Goal: Information Seeking & Learning: Learn about a topic

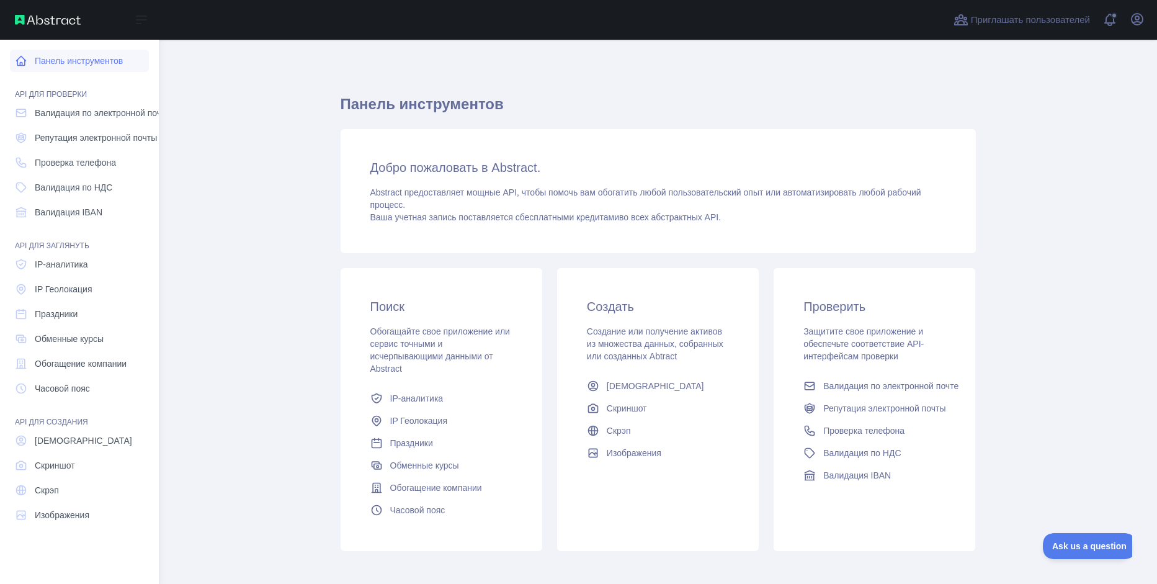
click at [88, 61] on link "Панель инструментов" at bounding box center [79, 61] width 139 height 22
click at [84, 267] on span "IP-аналитика" at bounding box center [61, 264] width 53 height 12
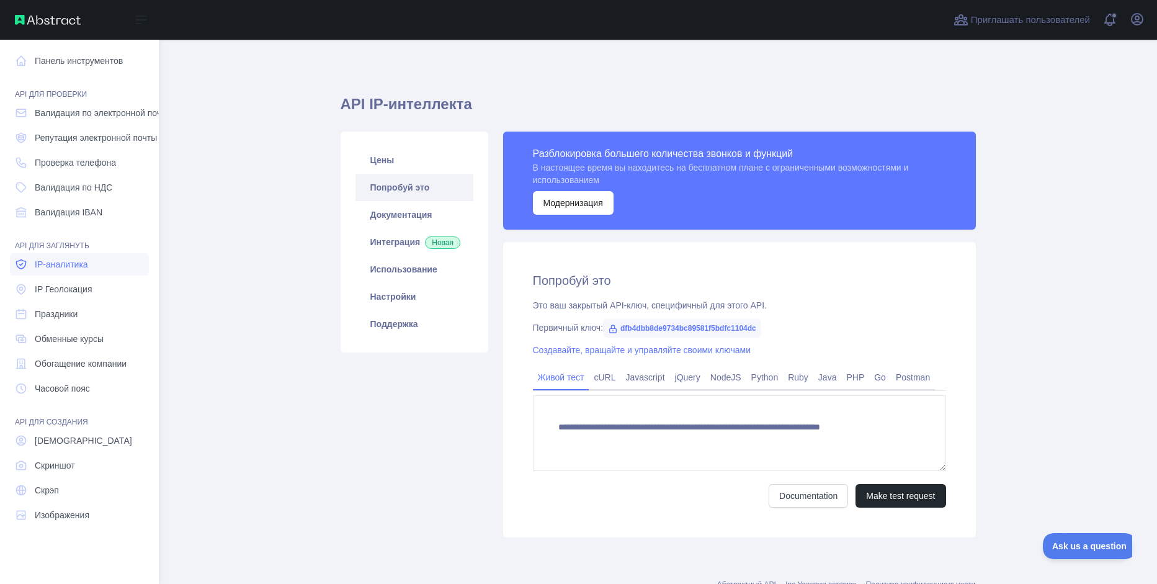
type textarea "**********"
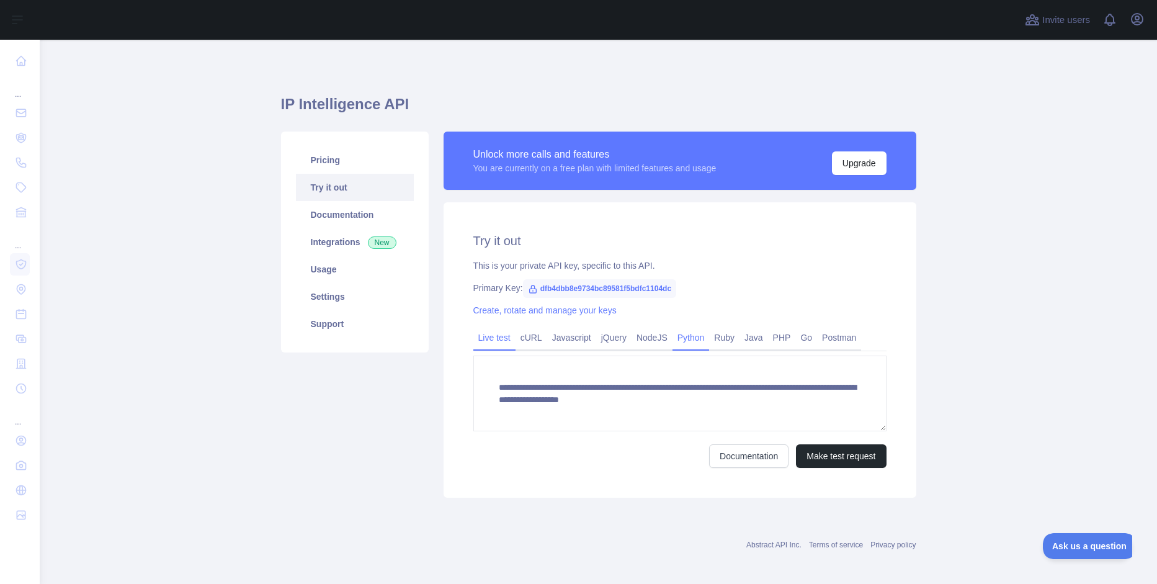
click at [692, 341] on link "Python" at bounding box center [691, 338] width 37 height 20
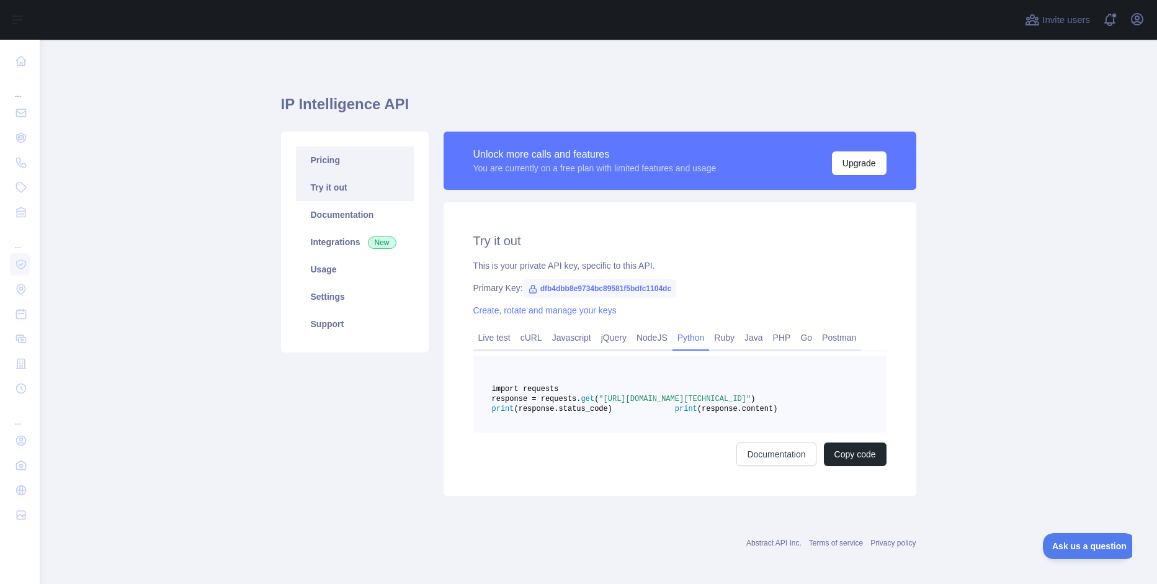
click at [325, 164] on link "Pricing" at bounding box center [355, 159] width 118 height 27
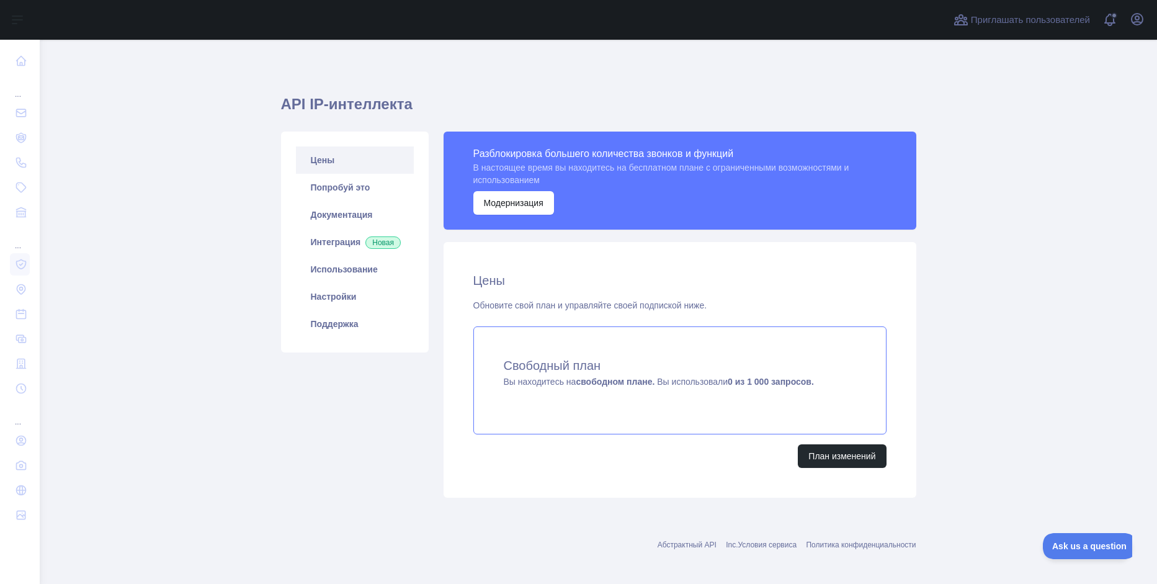
click at [701, 383] on span "Вы находитесь на свободном плане. Вы использовали 0 из 1 000 запросов." at bounding box center [659, 382] width 310 height 10
click at [356, 188] on link "Попробуй это" at bounding box center [355, 187] width 118 height 27
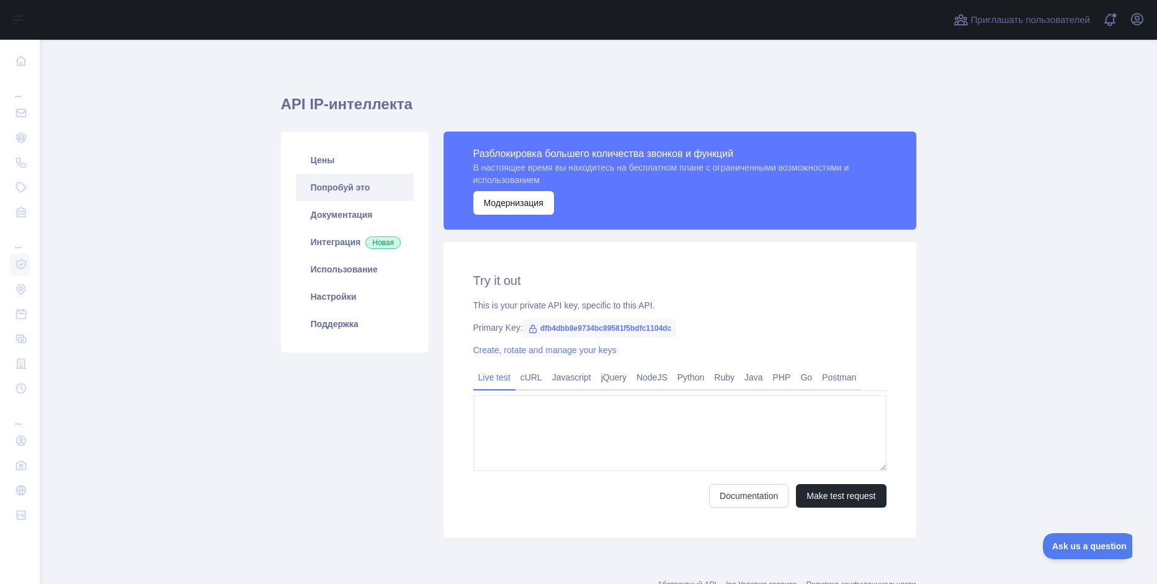
type textarea "**********"
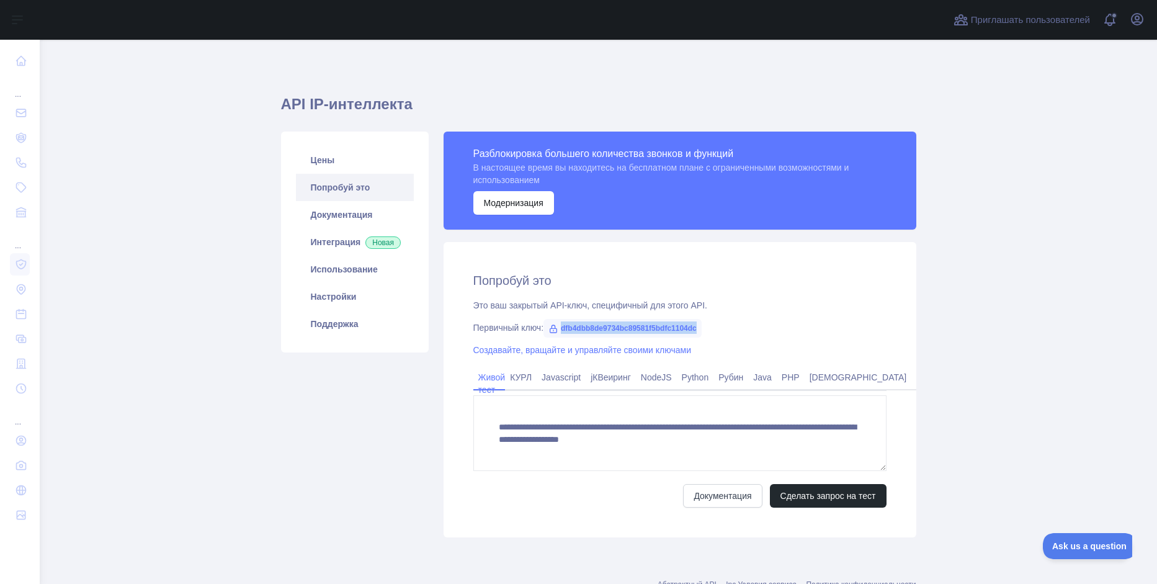
drag, startPoint x: 562, startPoint y: 327, endPoint x: 711, endPoint y: 331, distance: 149.0
click at [711, 331] on div "Первичный ключ: dfb4dbb8de9734bc89581f5bdfc1104dc" at bounding box center [679, 327] width 413 height 12
copy span "dfb4dbb8de9734bc89581f5bdfc1104dc"
click at [706, 379] on link "Python" at bounding box center [695, 377] width 37 height 20
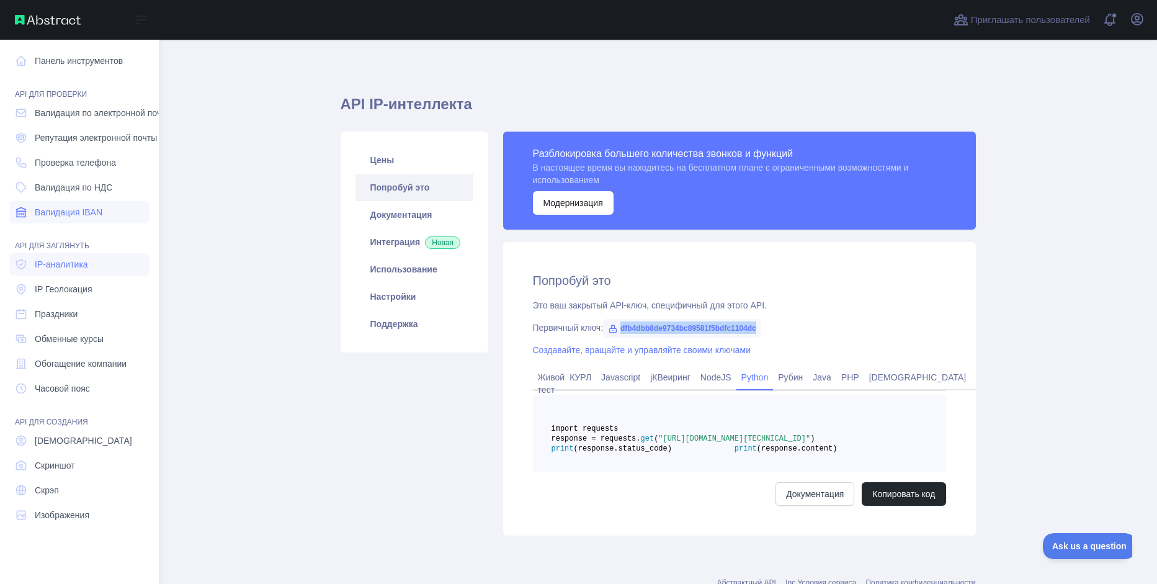
click at [81, 214] on span "Валидация IBAN" at bounding box center [69, 212] width 68 height 12
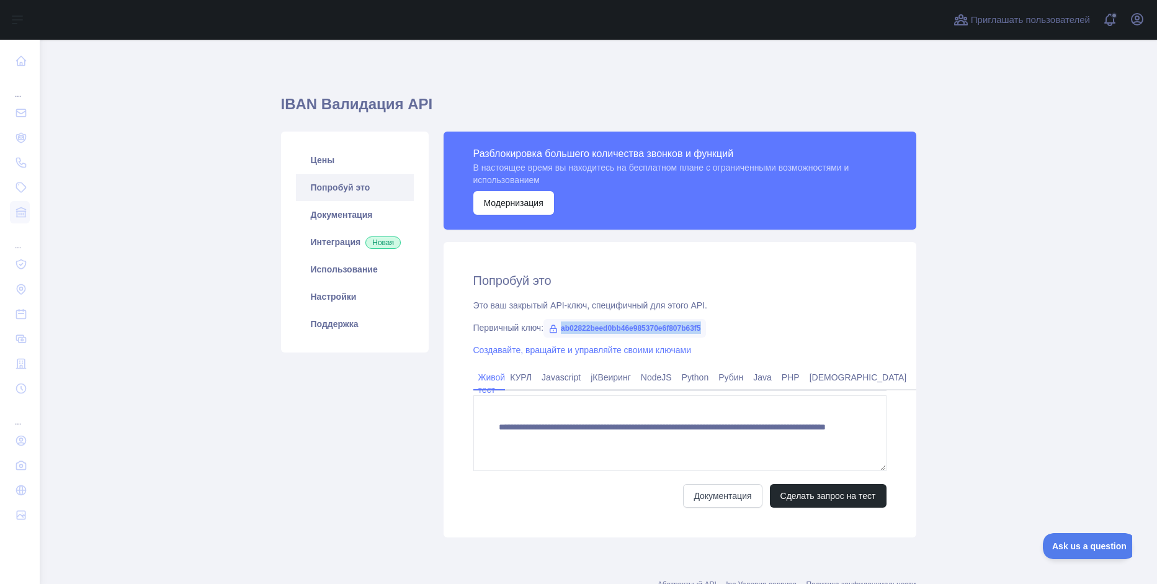
drag, startPoint x: 562, startPoint y: 327, endPoint x: 707, endPoint y: 329, distance: 145.2
click at [706, 329] on span "ab02822beed0bb46e985370e6f807b63f5" at bounding box center [625, 328] width 163 height 19
copy span "ab02822beed0bb46e985370e6f807b63f5"
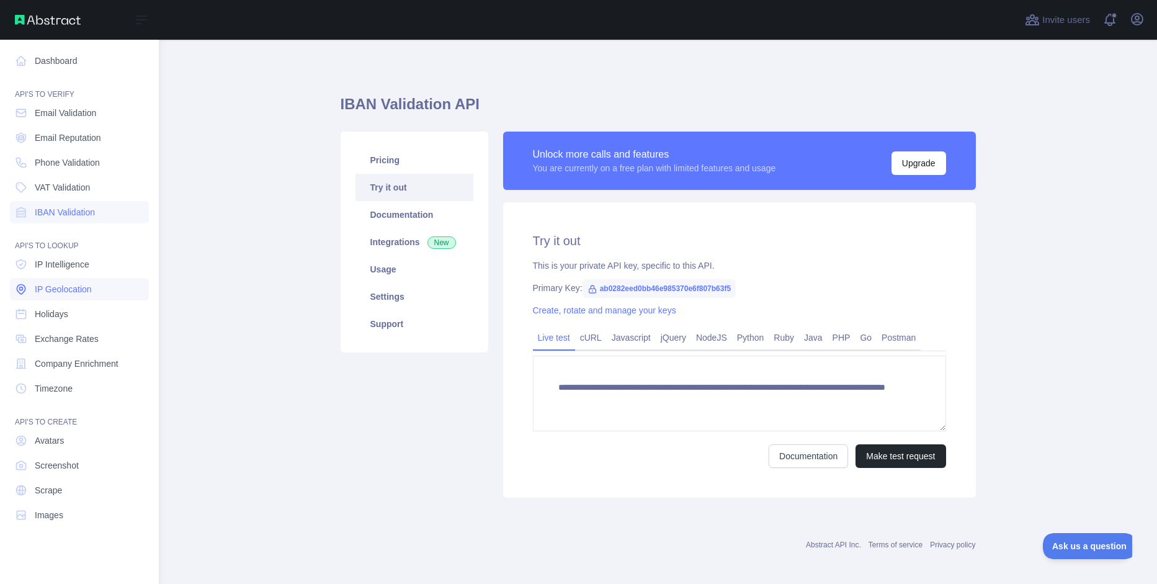
click at [89, 289] on span "IP Geolocation" at bounding box center [63, 289] width 57 height 12
type textarea "**********"
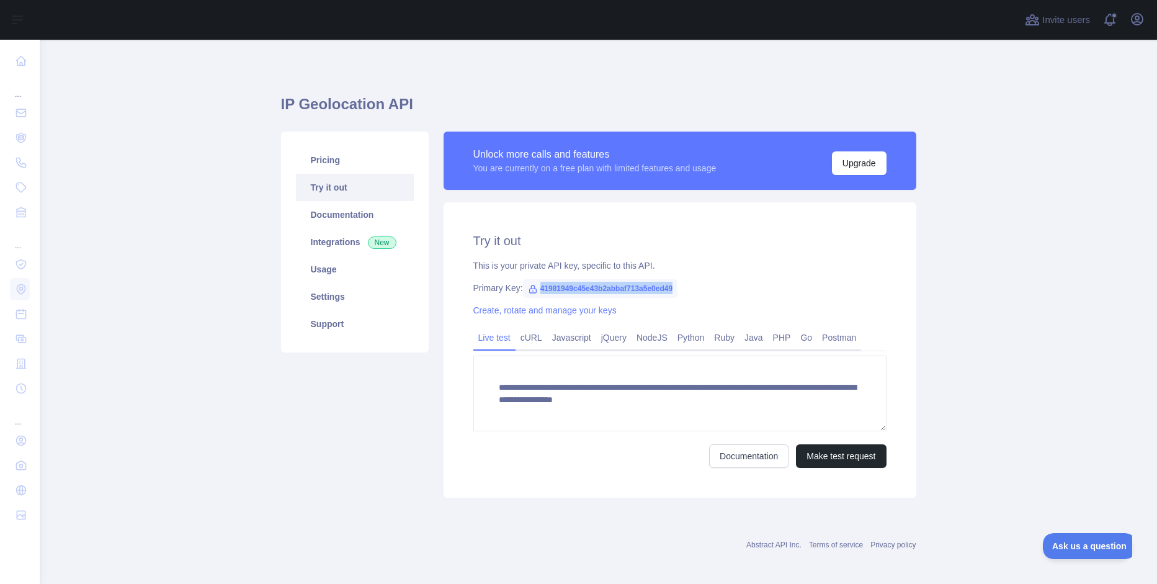
drag, startPoint x: 539, startPoint y: 288, endPoint x: 681, endPoint y: 287, distance: 142.1
click at [681, 287] on div "Primary Key: 41981949c45e43b2abbaf713a5e0ed49" at bounding box center [679, 288] width 413 height 12
copy span "41981949c45e43b2abbaf713a5e0ed49"
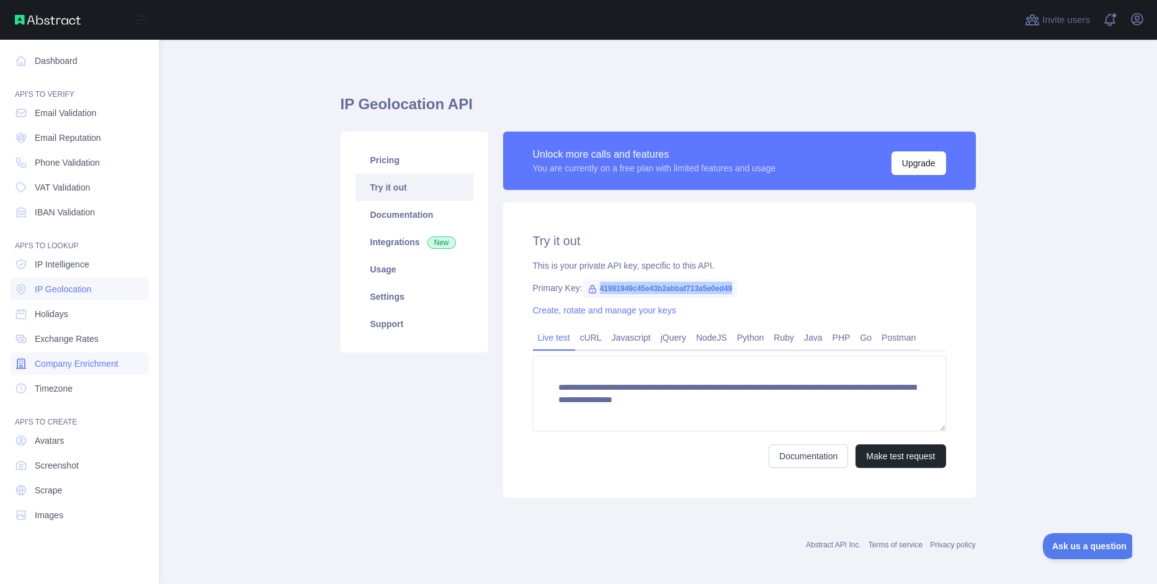
click at [98, 361] on span "Company Enrichment" at bounding box center [77, 363] width 84 height 12
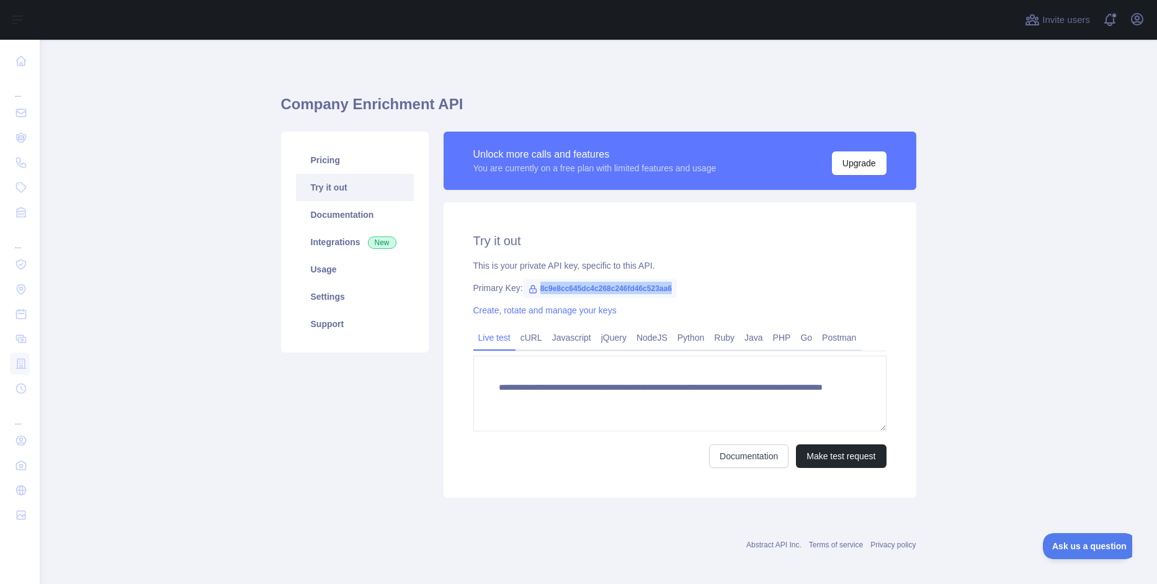
drag, startPoint x: 541, startPoint y: 287, endPoint x: 657, endPoint y: 285, distance: 116.1
click at [673, 285] on span "8c9e8cc645dc4c268c246fd46c523aa6" at bounding box center [600, 288] width 154 height 19
copy span "8c9e8cc645dc4c268c246fd46c523aa6"
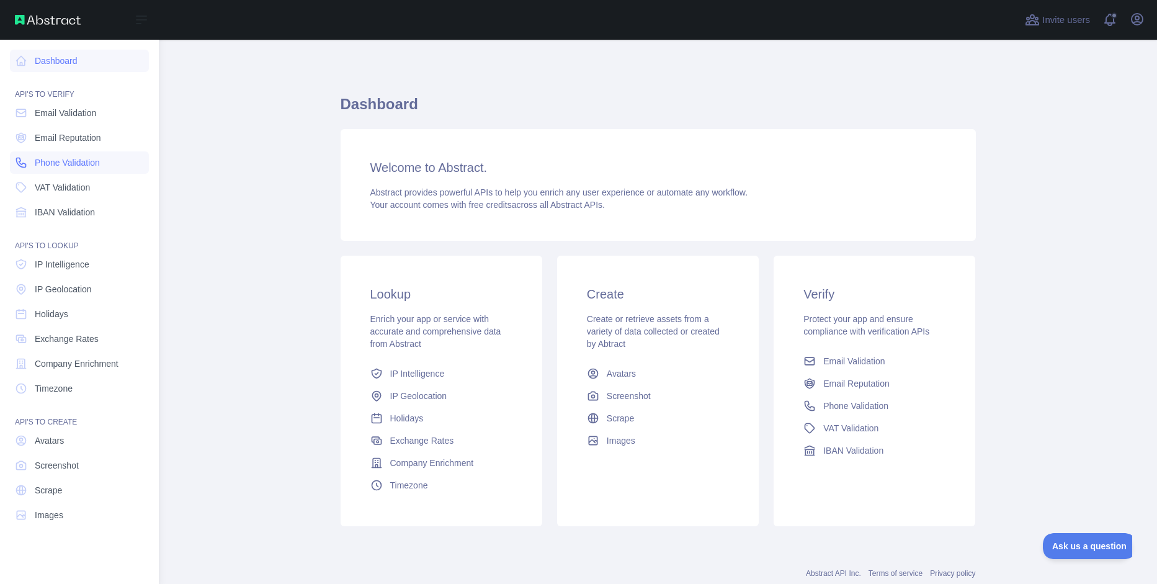
click at [83, 161] on span "Phone Validation" at bounding box center [67, 162] width 65 height 12
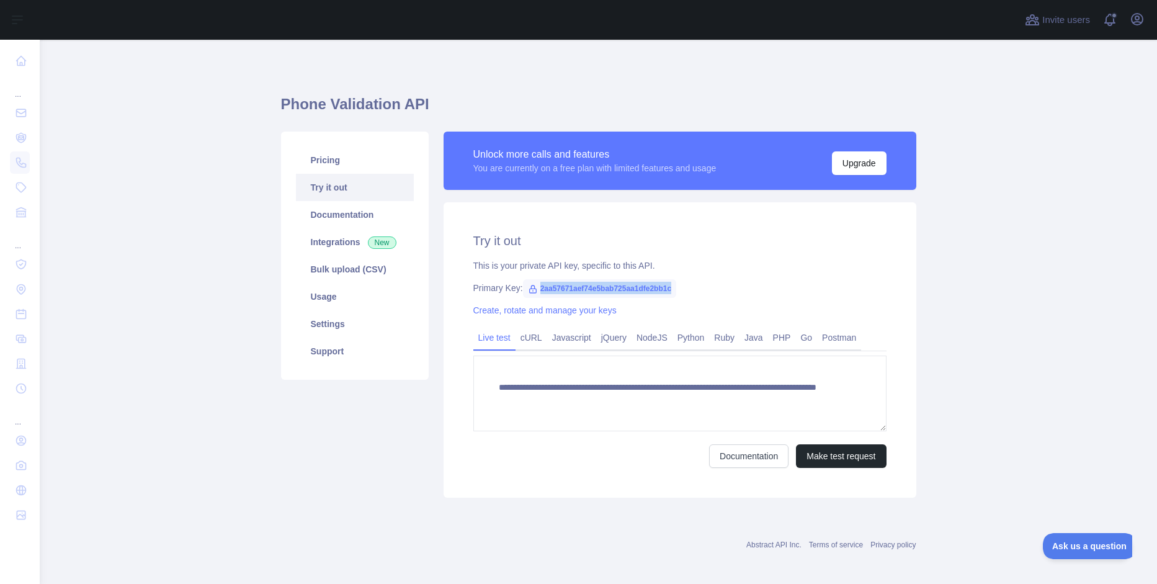
drag, startPoint x: 539, startPoint y: 290, endPoint x: 675, endPoint y: 286, distance: 136.0
click at [675, 286] on span "2aa57671aef74e5bab725aa1dfe2bb1c" at bounding box center [600, 288] width 154 height 19
copy span "2aa57671aef74e5bab725aa1dfe2bb1c"
